Goal: Navigation & Orientation: Find specific page/section

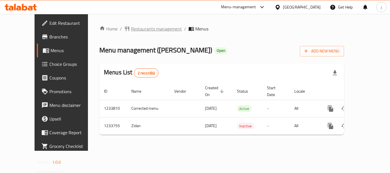
click at [135, 29] on span "Restaurants management" at bounding box center [156, 28] width 51 height 7
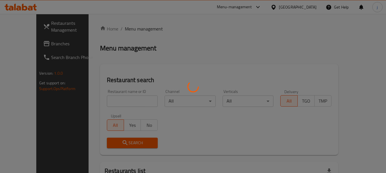
click at [17, 42] on div at bounding box center [193, 86] width 386 height 173
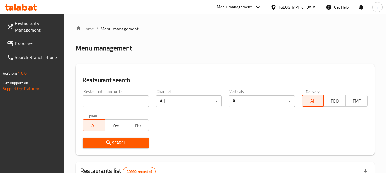
click at [17, 42] on span "Branches" at bounding box center [37, 43] width 45 height 7
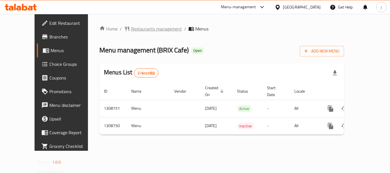
click at [150, 28] on span "Restaurants management" at bounding box center [156, 28] width 51 height 7
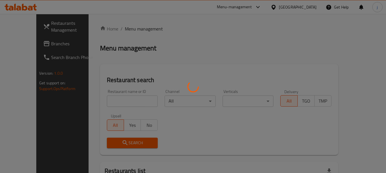
click at [18, 45] on div at bounding box center [193, 86] width 386 height 173
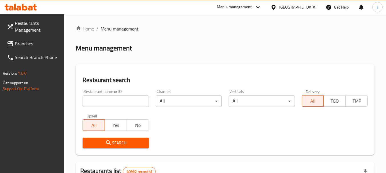
click at [32, 42] on span "Branches" at bounding box center [37, 43] width 45 height 7
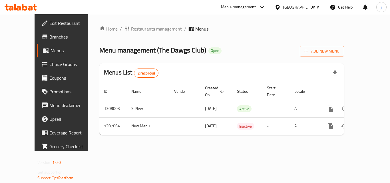
click at [137, 27] on span "Restaurants management" at bounding box center [156, 28] width 51 height 7
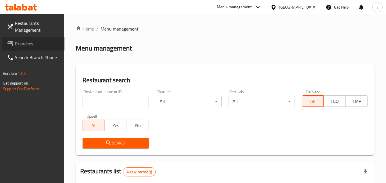
click at [23, 45] on span "Branches" at bounding box center [37, 43] width 45 height 7
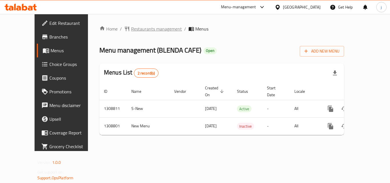
drag, startPoint x: 141, startPoint y: 25, endPoint x: 131, endPoint y: 30, distance: 11.1
click at [141, 25] on div "Home / Restaurants management / Menus Menu management ( [PERSON_NAME] CAFE ) Op…" at bounding box center [221, 82] width 267 height 137
click at [131, 32] on span "Restaurants management" at bounding box center [156, 28] width 51 height 7
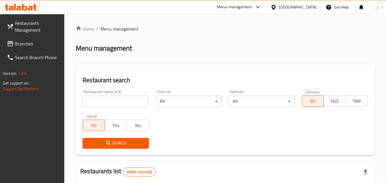
click at [39, 40] on div at bounding box center [193, 91] width 386 height 183
click at [33, 43] on span "Branches" at bounding box center [37, 43] width 45 height 7
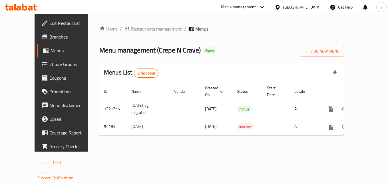
drag, startPoint x: 33, startPoint y: 22, endPoint x: 36, endPoint y: 25, distance: 5.2
click at [49, 22] on span "Edit Restaurant" at bounding box center [72, 23] width 46 height 7
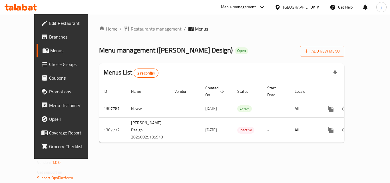
click at [136, 29] on span "Restaurants management" at bounding box center [156, 28] width 51 height 7
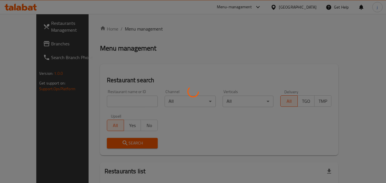
click at [17, 38] on div at bounding box center [193, 91] width 386 height 183
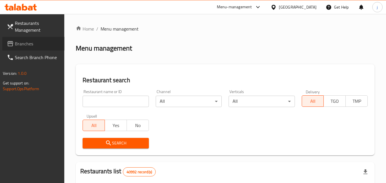
click at [14, 43] on span at bounding box center [11, 43] width 8 height 7
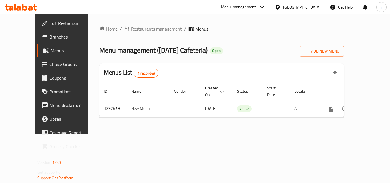
click at [49, 23] on span "Edit Restaurant" at bounding box center [72, 23] width 46 height 7
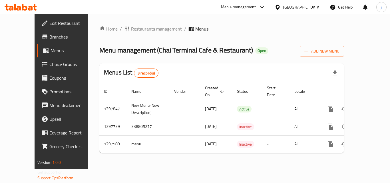
click at [131, 25] on span "Restaurants management" at bounding box center [156, 28] width 51 height 7
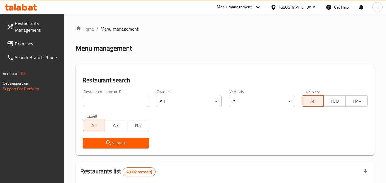
click at [28, 43] on span "Branches" at bounding box center [37, 43] width 45 height 7
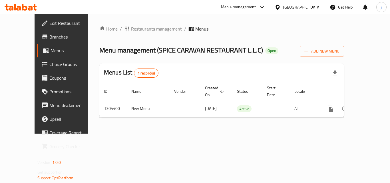
click at [296, 9] on div "United Arab Emirates" at bounding box center [302, 7] width 38 height 6
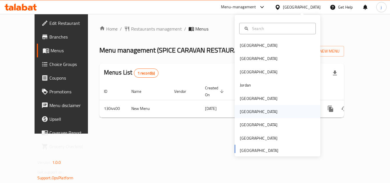
click at [249, 108] on div "[GEOGRAPHIC_DATA]" at bounding box center [258, 111] width 47 height 13
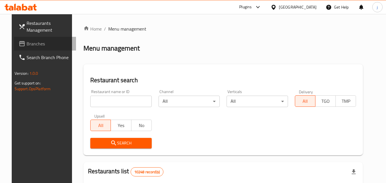
click at [14, 38] on link "Branches" at bounding box center [45, 44] width 62 height 14
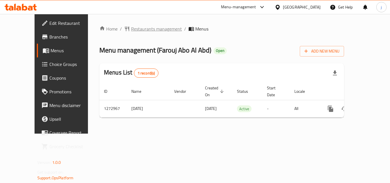
click at [134, 32] on span "Restaurants management" at bounding box center [156, 28] width 51 height 7
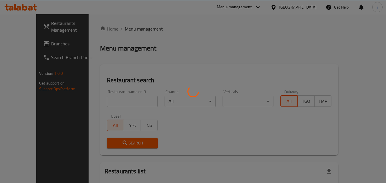
click at [26, 44] on div at bounding box center [193, 91] width 386 height 183
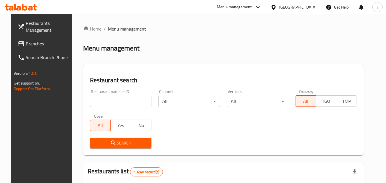
click at [26, 44] on span "Branches" at bounding box center [48, 43] width 45 height 7
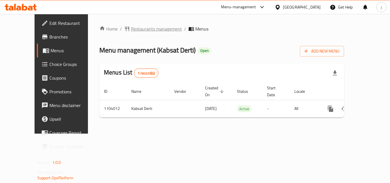
click at [140, 26] on span "Restaurants management" at bounding box center [156, 28] width 51 height 7
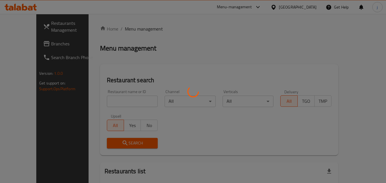
click at [15, 46] on div at bounding box center [193, 91] width 386 height 183
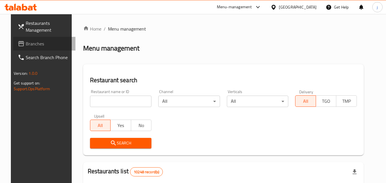
click at [26, 46] on span "Branches" at bounding box center [48, 43] width 45 height 7
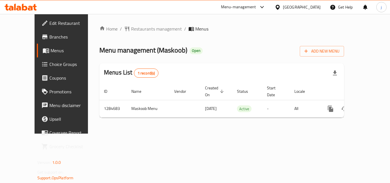
click at [139, 34] on div "Home / Restaurants management / Menus Menu management ( Maskoob ) Open Add New …" at bounding box center [221, 73] width 245 height 97
click at [138, 29] on span "Restaurants management" at bounding box center [156, 28] width 51 height 7
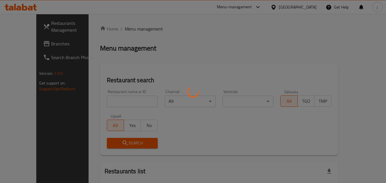
click at [12, 47] on div at bounding box center [193, 91] width 386 height 183
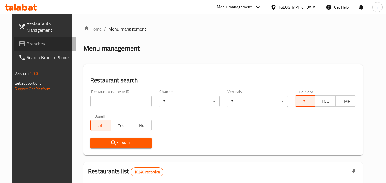
click at [27, 41] on span "Branches" at bounding box center [49, 43] width 45 height 7
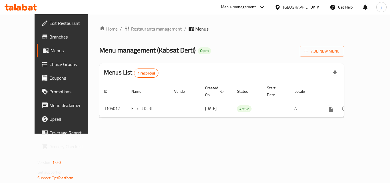
click at [281, 8] on icon at bounding box center [278, 7] width 6 height 6
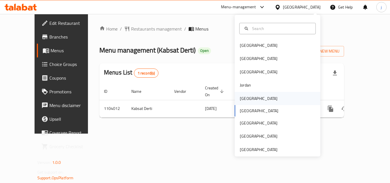
click at [242, 97] on div "Kuwait" at bounding box center [259, 98] width 38 height 6
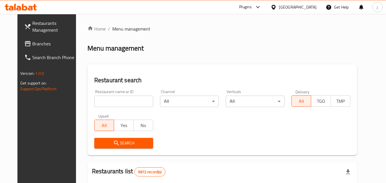
click at [40, 46] on span "Branches" at bounding box center [54, 43] width 45 height 7
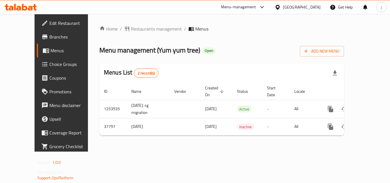
click at [315, 10] on div "Kuwait" at bounding box center [302, 7] width 38 height 6
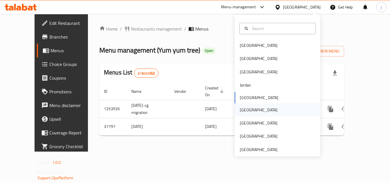
drag, startPoint x: 251, startPoint y: 112, endPoint x: 248, endPoint y: 112, distance: 3.1
click at [248, 112] on div "[GEOGRAPHIC_DATA]" at bounding box center [278, 109] width 86 height 13
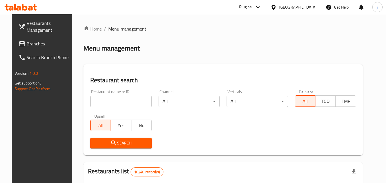
click at [46, 45] on span "Branches" at bounding box center [49, 43] width 45 height 7
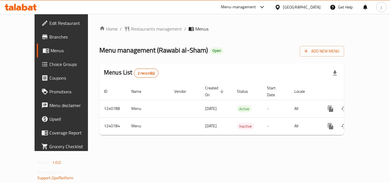
click at [313, 4] on div "[GEOGRAPHIC_DATA]" at bounding box center [302, 7] width 38 height 6
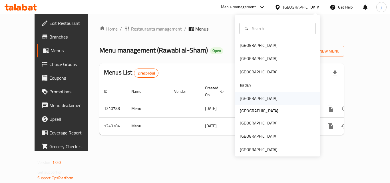
click at [242, 98] on div "[GEOGRAPHIC_DATA]" at bounding box center [259, 98] width 38 height 6
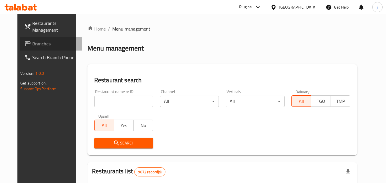
click at [32, 45] on span "Branches" at bounding box center [54, 43] width 45 height 7
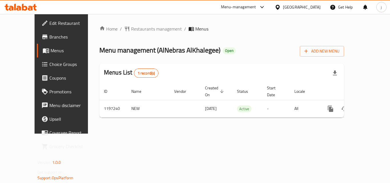
click at [314, 10] on div "Kuwait" at bounding box center [302, 7] width 38 height 6
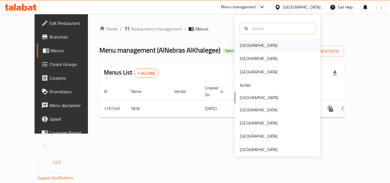
click at [248, 45] on div "Bahrain" at bounding box center [259, 45] width 38 height 6
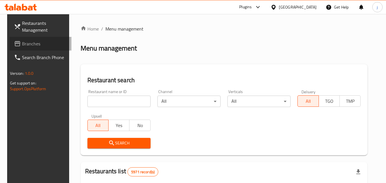
click at [26, 42] on span "Branches" at bounding box center [44, 43] width 45 height 7
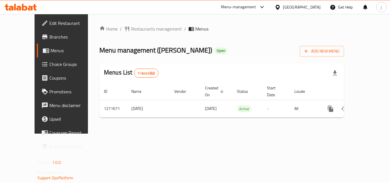
click at [281, 7] on icon at bounding box center [278, 7] width 6 height 6
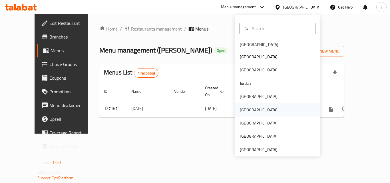
click at [258, 109] on div "[GEOGRAPHIC_DATA]" at bounding box center [278, 109] width 86 height 13
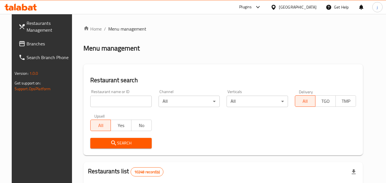
click at [27, 44] on span "Branches" at bounding box center [49, 43] width 45 height 7
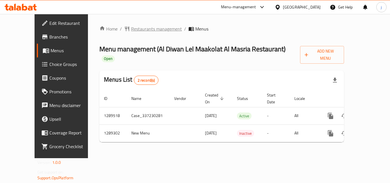
click at [141, 30] on span "Restaurants management" at bounding box center [156, 28] width 51 height 7
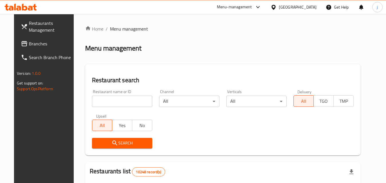
click at [26, 37] on div at bounding box center [193, 91] width 386 height 183
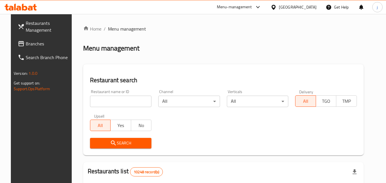
click at [26, 41] on span "Branches" at bounding box center [48, 43] width 45 height 7
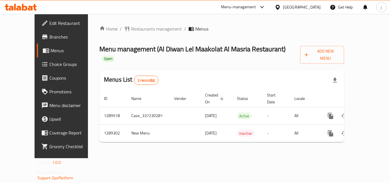
click at [323, 7] on div "[GEOGRAPHIC_DATA]" at bounding box center [297, 7] width 55 height 14
click at [281, 7] on icon at bounding box center [278, 7] width 6 height 6
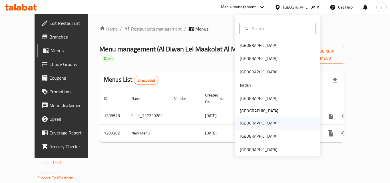
click at [252, 120] on div "[GEOGRAPHIC_DATA]" at bounding box center [278, 122] width 86 height 13
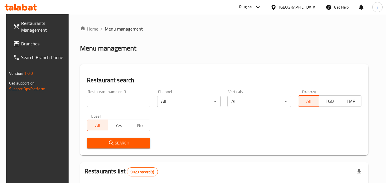
click at [21, 44] on span "Branches" at bounding box center [43, 43] width 45 height 7
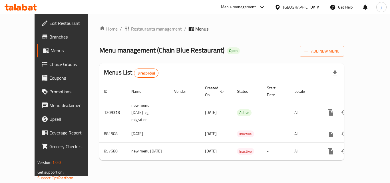
click at [320, 6] on div "[GEOGRAPHIC_DATA]" at bounding box center [302, 7] width 38 height 6
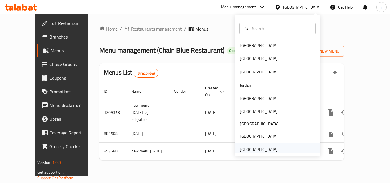
click at [253, 152] on div "[GEOGRAPHIC_DATA]" at bounding box center [259, 149] width 38 height 6
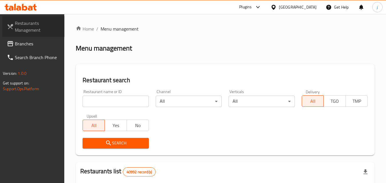
click at [27, 36] on link "Restaurants Management" at bounding box center [33, 26] width 62 height 21
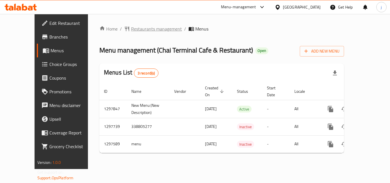
click at [153, 28] on span "Restaurants management" at bounding box center [156, 28] width 51 height 7
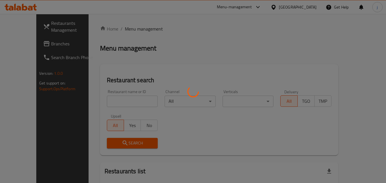
click at [31, 42] on div at bounding box center [193, 91] width 386 height 183
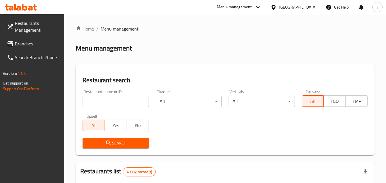
click at [31, 42] on span "Branches" at bounding box center [37, 43] width 45 height 7
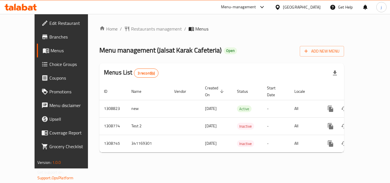
click at [287, 7] on div "[GEOGRAPHIC_DATA]" at bounding box center [302, 7] width 38 height 6
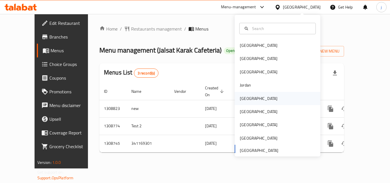
click at [240, 97] on div "[GEOGRAPHIC_DATA]" at bounding box center [259, 98] width 38 height 6
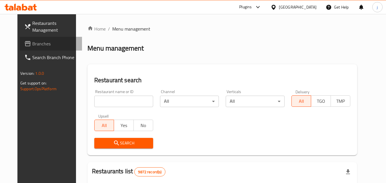
click at [33, 42] on span "Branches" at bounding box center [54, 43] width 45 height 7
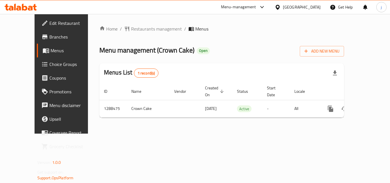
click at [313, 10] on div "[GEOGRAPHIC_DATA]" at bounding box center [302, 7] width 38 height 6
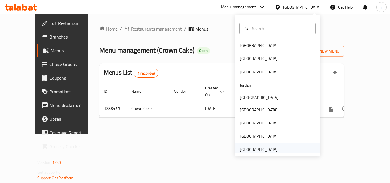
click at [253, 147] on div "[GEOGRAPHIC_DATA]" at bounding box center [259, 149] width 38 height 6
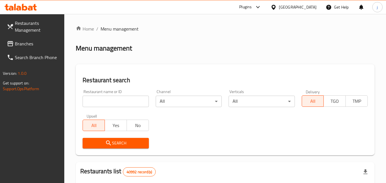
click at [25, 45] on span "Branches" at bounding box center [37, 43] width 45 height 7
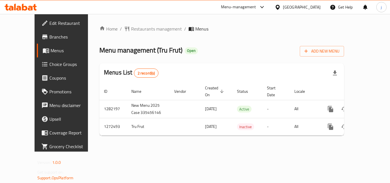
click at [293, 10] on div "[GEOGRAPHIC_DATA]" at bounding box center [302, 7] width 38 height 6
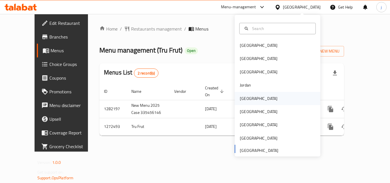
click at [246, 98] on div "[GEOGRAPHIC_DATA]" at bounding box center [258, 98] width 47 height 13
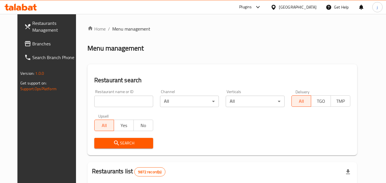
click at [38, 41] on span "Branches" at bounding box center [54, 43] width 45 height 7
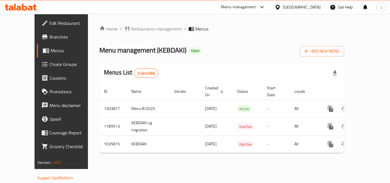
click at [281, 9] on icon at bounding box center [278, 7] width 6 height 6
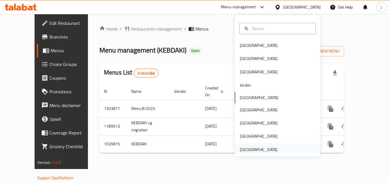
click at [268, 150] on div "[GEOGRAPHIC_DATA]" at bounding box center [259, 149] width 38 height 6
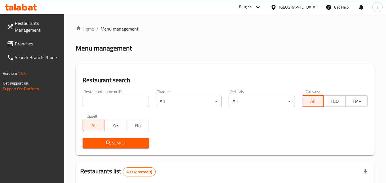
click at [31, 42] on span "Branches" at bounding box center [37, 43] width 45 height 7
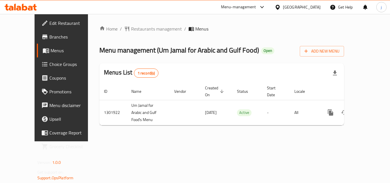
click at [303, 11] on div "[GEOGRAPHIC_DATA]" at bounding box center [297, 7] width 55 height 14
click at [278, 7] on icon at bounding box center [278, 7] width 6 height 6
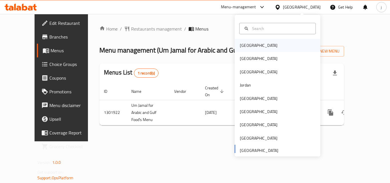
click at [242, 39] on div "[GEOGRAPHIC_DATA]" at bounding box center [258, 45] width 47 height 13
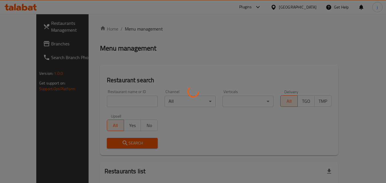
click at [25, 46] on div at bounding box center [193, 91] width 386 height 183
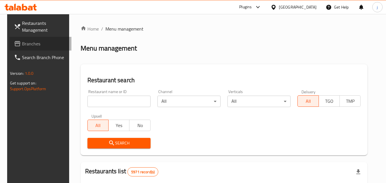
click at [23, 45] on span "Branches" at bounding box center [44, 43] width 45 height 7
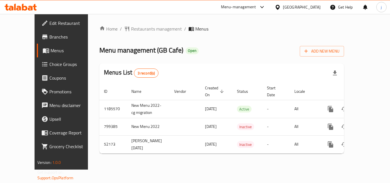
click at [323, 3] on div "[GEOGRAPHIC_DATA]" at bounding box center [297, 7] width 55 height 14
click at [131, 30] on span "Restaurants management" at bounding box center [156, 28] width 51 height 7
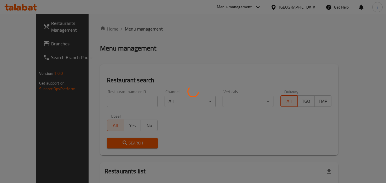
click at [48, 43] on div at bounding box center [193, 91] width 386 height 183
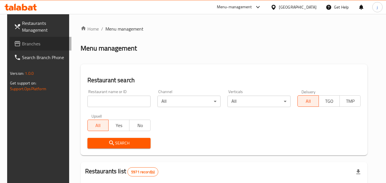
click at [47, 43] on span "Branches" at bounding box center [44, 43] width 45 height 7
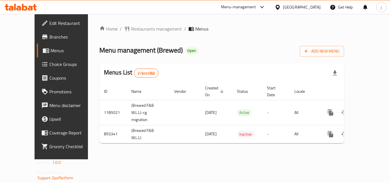
click at [308, 7] on div "[GEOGRAPHIC_DATA]" at bounding box center [302, 7] width 38 height 6
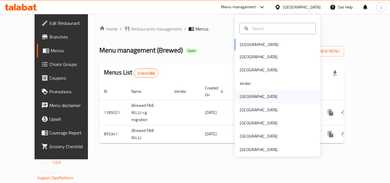
click at [240, 95] on div "[GEOGRAPHIC_DATA]" at bounding box center [259, 96] width 38 height 6
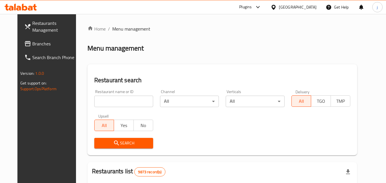
click at [34, 41] on span "Branches" at bounding box center [54, 43] width 45 height 7
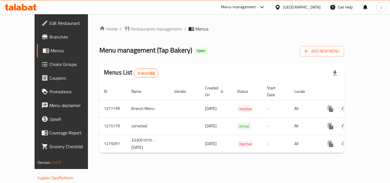
click at [316, 8] on div "[GEOGRAPHIC_DATA]" at bounding box center [302, 7] width 38 height 6
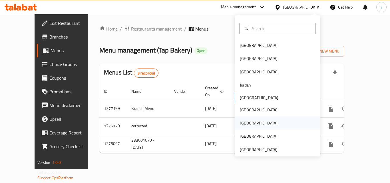
click at [254, 121] on div "[GEOGRAPHIC_DATA]" at bounding box center [278, 122] width 86 height 13
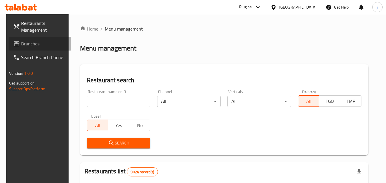
click at [29, 45] on span "Branches" at bounding box center [43, 43] width 45 height 7
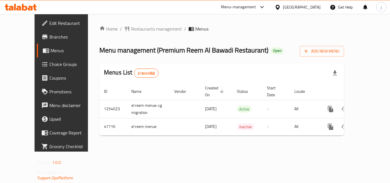
click at [279, 8] on icon at bounding box center [277, 7] width 4 height 5
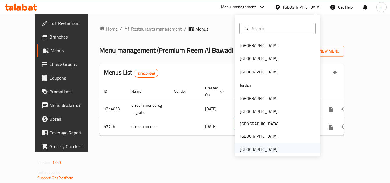
click at [254, 144] on div "[GEOGRAPHIC_DATA]" at bounding box center [258, 149] width 47 height 13
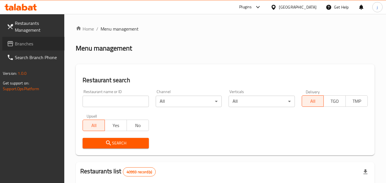
click at [35, 45] on span "Branches" at bounding box center [37, 43] width 45 height 7
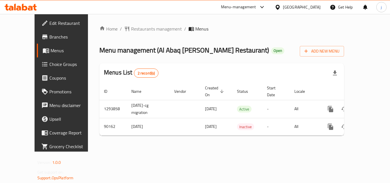
click at [282, 6] on div at bounding box center [279, 7] width 8 height 6
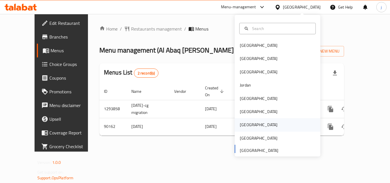
click at [240, 125] on div "[GEOGRAPHIC_DATA]" at bounding box center [259, 125] width 38 height 6
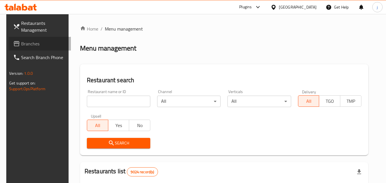
click at [24, 40] on span "Branches" at bounding box center [43, 43] width 45 height 7
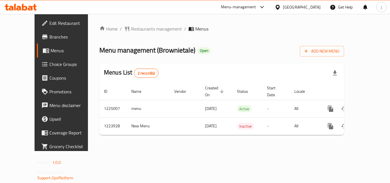
click at [281, 7] on icon at bounding box center [278, 7] width 6 height 6
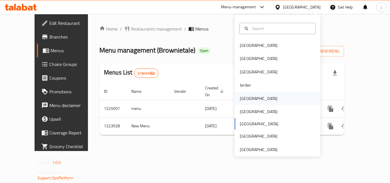
click at [248, 97] on div "[GEOGRAPHIC_DATA]" at bounding box center [258, 98] width 47 height 13
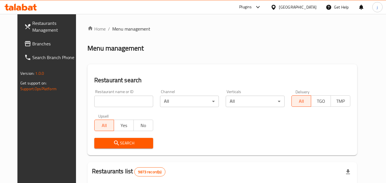
click at [32, 47] on span "Branches" at bounding box center [54, 43] width 45 height 7
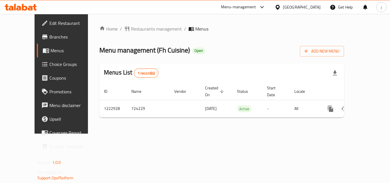
click at [309, 7] on div "Kuwait" at bounding box center [302, 7] width 38 height 6
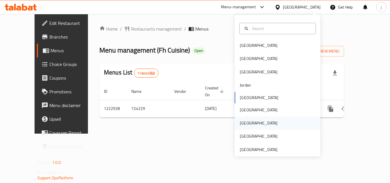
drag, startPoint x: 239, startPoint y: 122, endPoint x: 235, endPoint y: 123, distance: 3.7
click at [235, 123] on div "[GEOGRAPHIC_DATA]" at bounding box center [258, 122] width 47 height 13
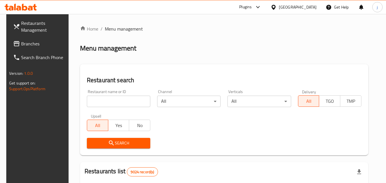
click at [34, 45] on span "Branches" at bounding box center [43, 43] width 45 height 7
